Goal: Use online tool/utility: Utilize a website feature to perform a specific function

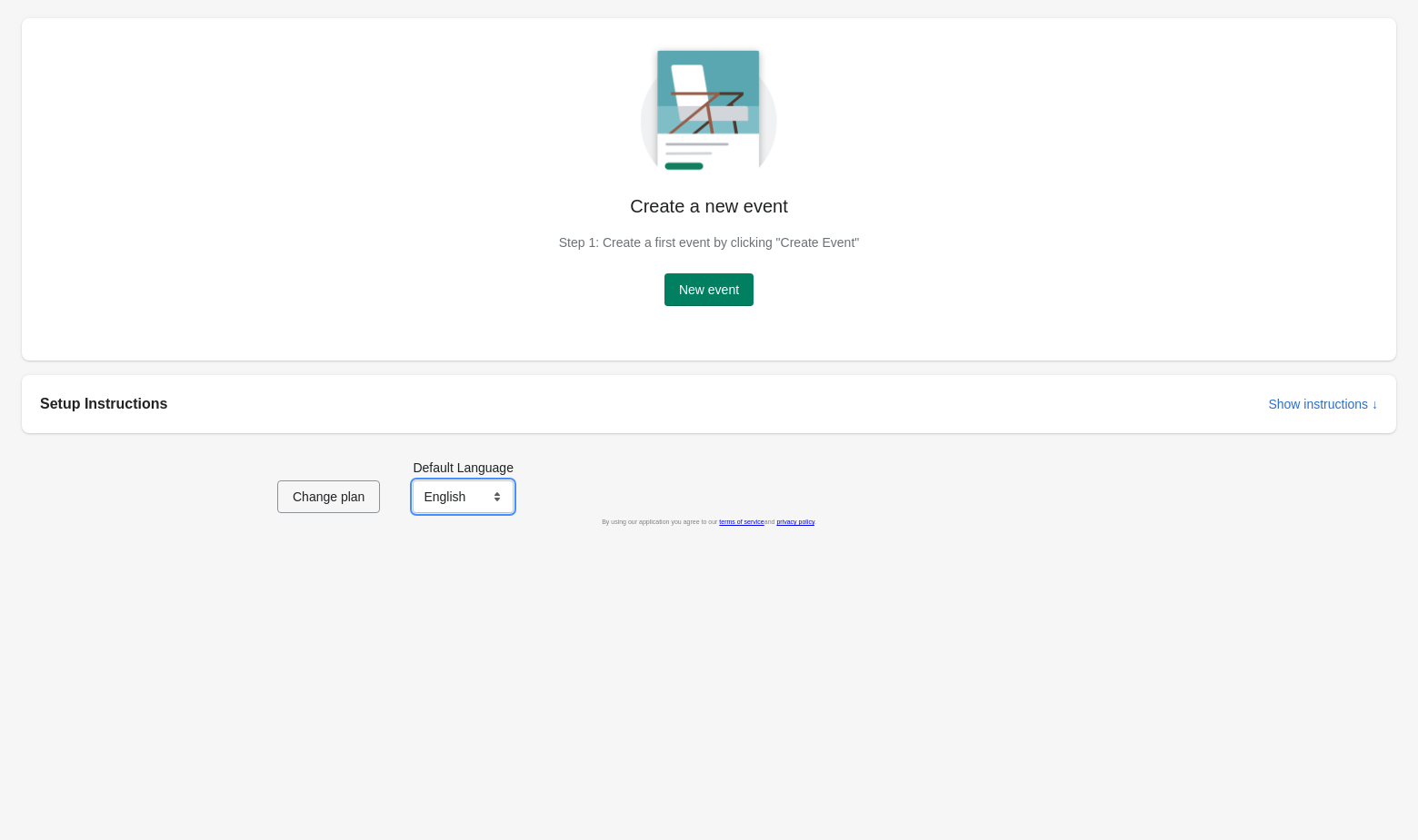
click at [484, 484] on select "English Français" at bounding box center [463, 496] width 101 height 33
click at [724, 288] on span "New event" at bounding box center [709, 290] width 60 height 15
